Goal: Information Seeking & Learning: Learn about a topic

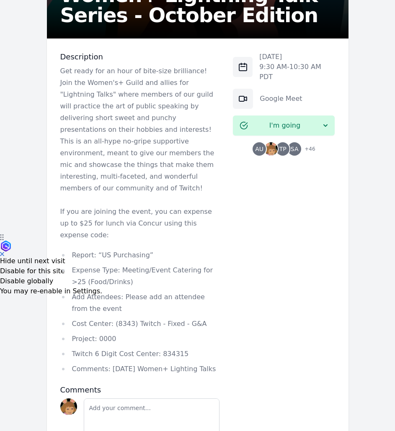
scroll to position [209, 0]
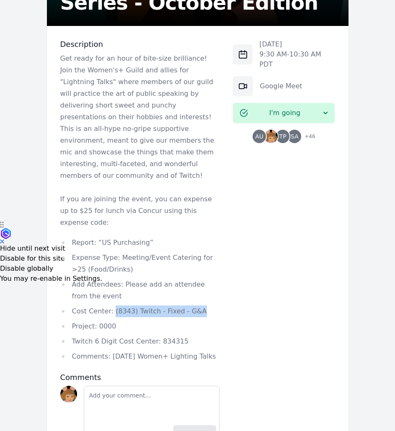
drag, startPoint x: 197, startPoint y: 276, endPoint x: 110, endPoint y: 279, distance: 87.2
click at [110, 306] on li "Cost Center: (8343) Twitch - Fixed - G&A" at bounding box center [140, 312] width 160 height 12
click at [281, 260] on div "[DATE] 9:30 AM - 10:30 AM PDT Google Meet I'm going AU TP SA + 46" at bounding box center [284, 241] width 102 height 405
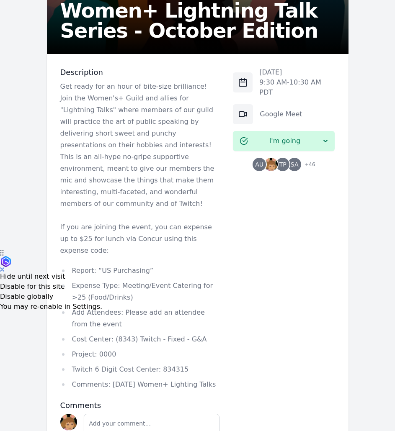
scroll to position [218, 0]
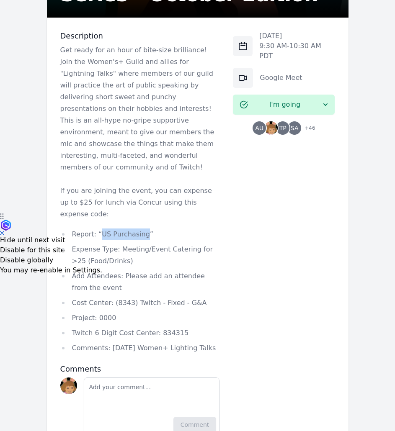
drag, startPoint x: 97, startPoint y: 198, endPoint x: 139, endPoint y: 197, distance: 42.7
click at [139, 229] on li "Report: “US Purchasing”" at bounding box center [140, 235] width 160 height 12
click at [126, 270] on li "Add Attendees: Please add an attendee from the event" at bounding box center [140, 281] width 160 height 23
drag, startPoint x: 109, startPoint y: 316, endPoint x: 225, endPoint y: 309, distance: 116.6
click at [225, 309] on div "Description Get ready for an hour of bite-size brilliance! Join the Women's+ Gu…" at bounding box center [197, 234] width 301 height 432
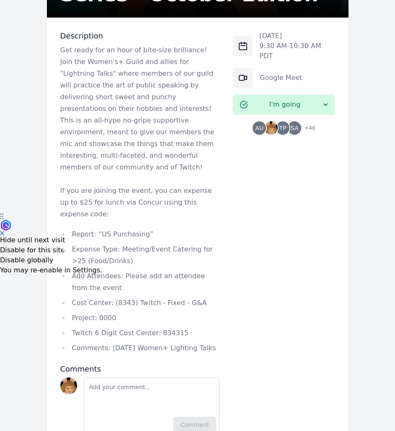
copy li "[DATE] Women+ Lighting Talks"
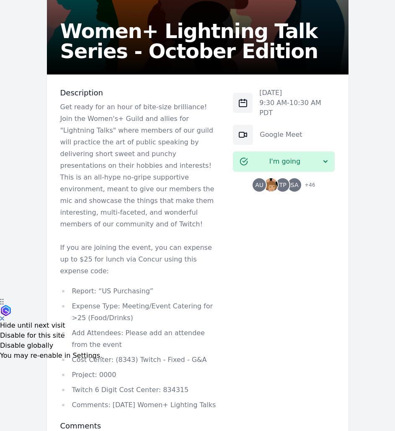
scroll to position [189, 0]
